Goal: Find specific page/section: Find specific page/section

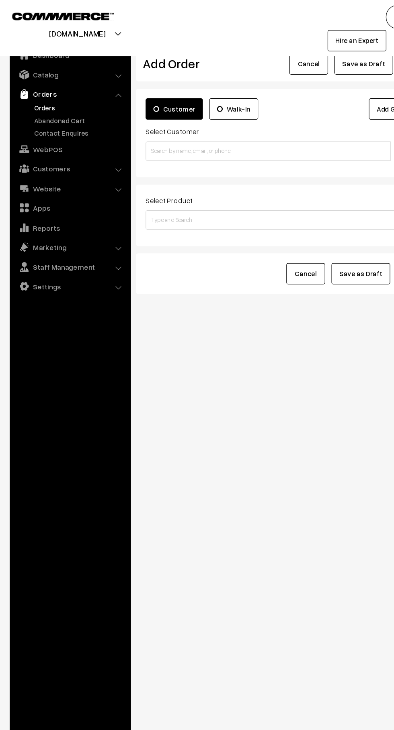
click at [92, 82] on link "Orders" at bounding box center [58, 78] width 96 height 14
click at [92, 78] on link "Orders" at bounding box center [58, 78] width 96 height 14
click at [91, 65] on link "Catalog" at bounding box center [58, 62] width 96 height 14
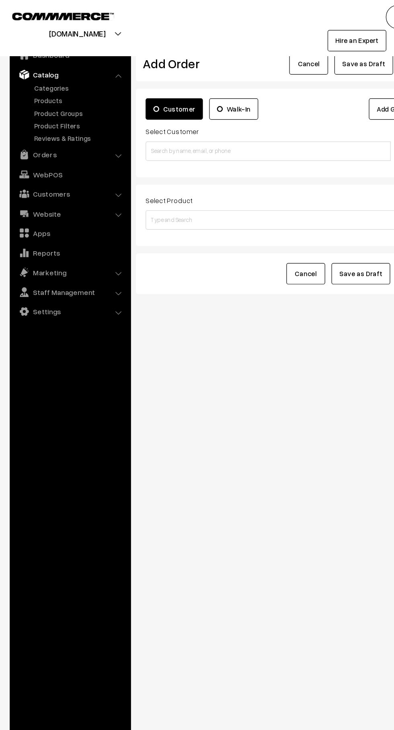
click at [73, 123] on link "Orders" at bounding box center [58, 128] width 96 height 14
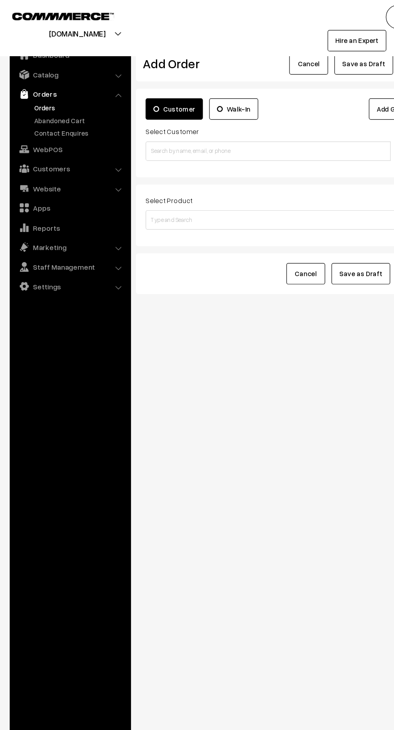
click at [73, 97] on link "Abandoned Cart" at bounding box center [66, 100] width 80 height 8
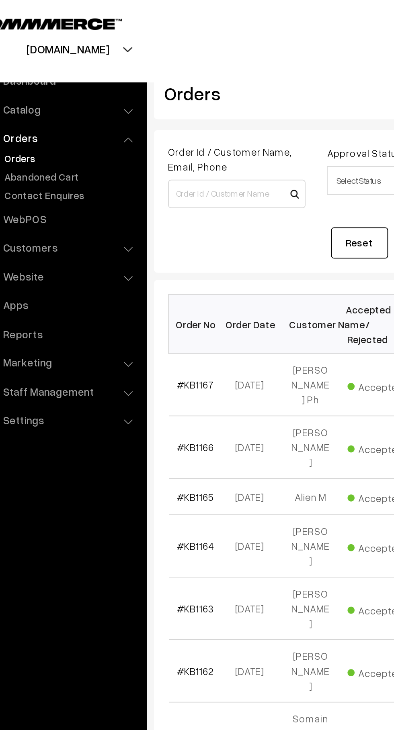
click at [70, 100] on link "Abandoned Cart" at bounding box center [66, 100] width 80 height 8
